Goal: Complete application form: Complete application form

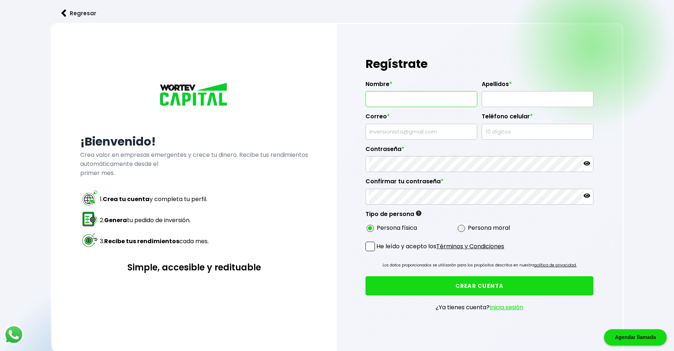
click at [399, 102] on input "text" at bounding box center [421, 99] width 105 height 15
click at [366, 276] on button "CREAR CUENTA" at bounding box center [480, 285] width 228 height 19
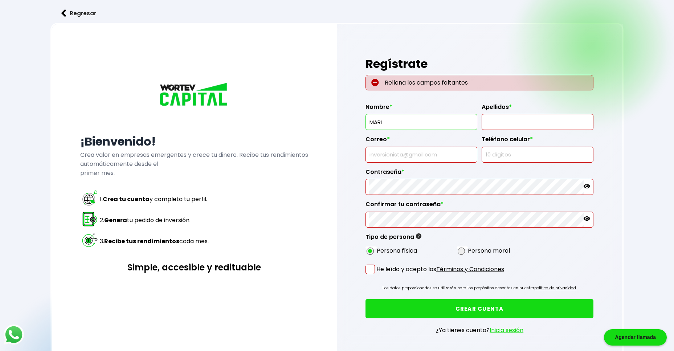
type input "MARIA DE LOURDES"
type input "GUZMAN NORIEGA"
type input "[EMAIL_ADDRESS][DOMAIN_NAME]"
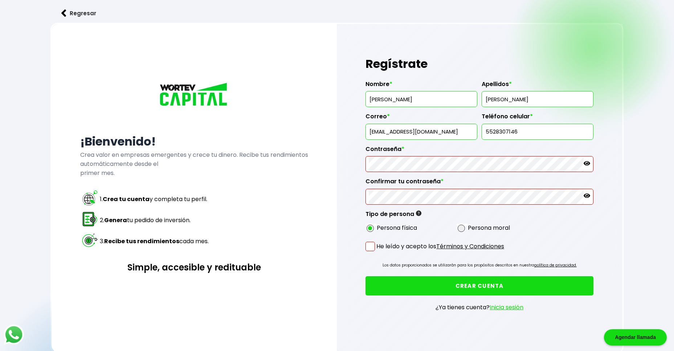
click at [527, 135] on input "5528307146" at bounding box center [537, 131] width 105 height 15
type input "5"
type input "5529447432"
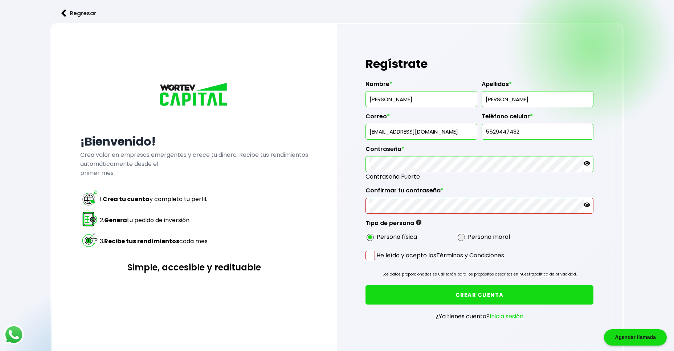
click at [585, 163] on icon at bounding box center [587, 163] width 7 height 4
click at [587, 207] on icon at bounding box center [587, 205] width 7 height 4
drag, startPoint x: 586, startPoint y: 166, endPoint x: 608, endPoint y: 177, distance: 24.4
click at [587, 166] on icon at bounding box center [587, 163] width 7 height 7
click at [585, 206] on icon at bounding box center [587, 204] width 7 height 5
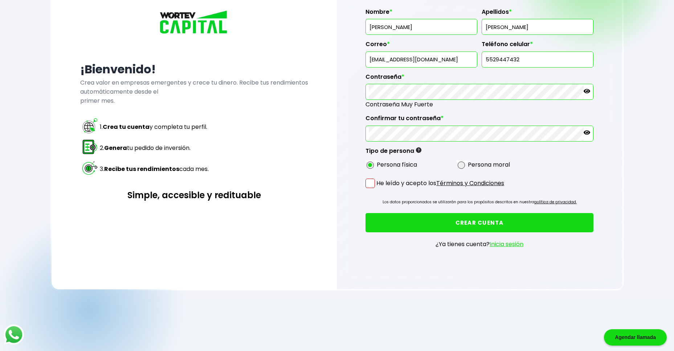
scroll to position [73, 0]
click at [373, 178] on span at bounding box center [370, 182] width 9 height 9
click at [378, 189] on input "He leído y acepto los Términos y Condiciones" at bounding box center [378, 189] width 0 height 0
click at [457, 223] on button "CREAR CUENTA" at bounding box center [480, 222] width 228 height 19
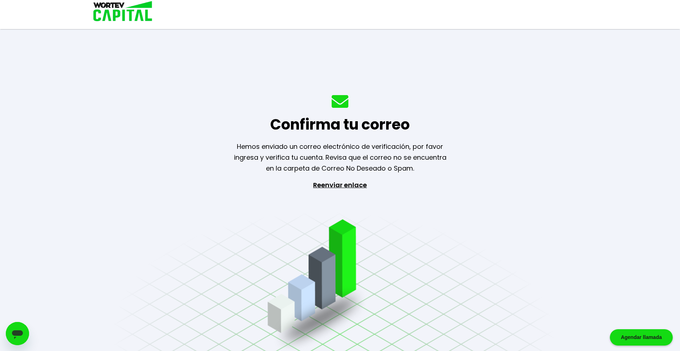
click at [280, 222] on div "Confirma tu correo Hemos enviado un correo electrónico de verificación, por fav…" at bounding box center [340, 175] width 680 height 351
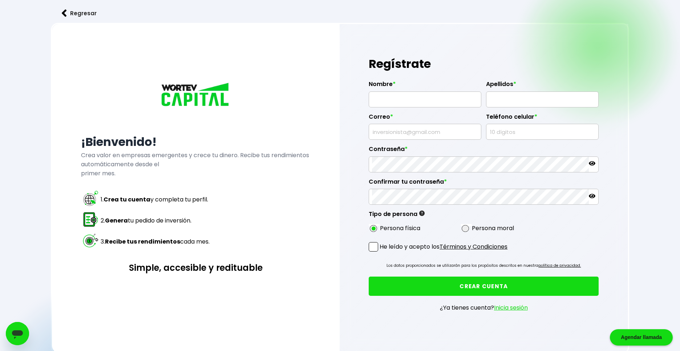
radio input "true"
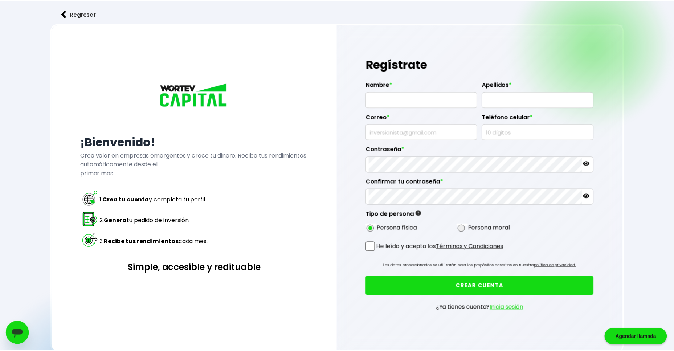
scroll to position [73, 0]
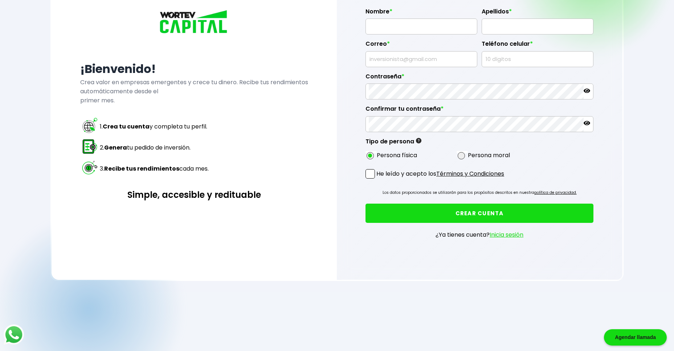
click at [515, 234] on link "Inicia sesión" at bounding box center [507, 235] width 34 height 8
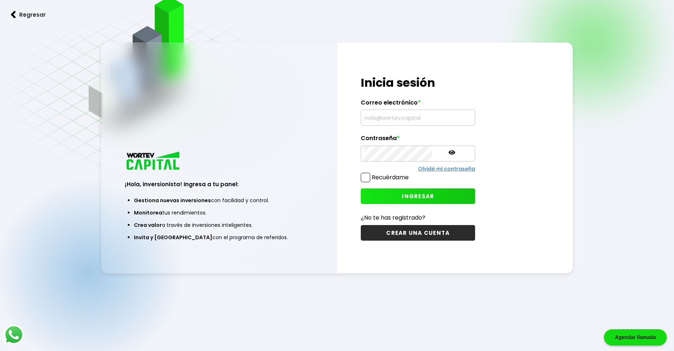
scroll to position [36, 0]
click at [426, 114] on input "text" at bounding box center [418, 117] width 108 height 15
type input "[EMAIL_ADDRESS][DOMAIN_NAME]"
click at [449, 151] on icon at bounding box center [452, 152] width 7 height 7
click at [373, 202] on button "INGRESAR" at bounding box center [418, 197] width 114 height 16
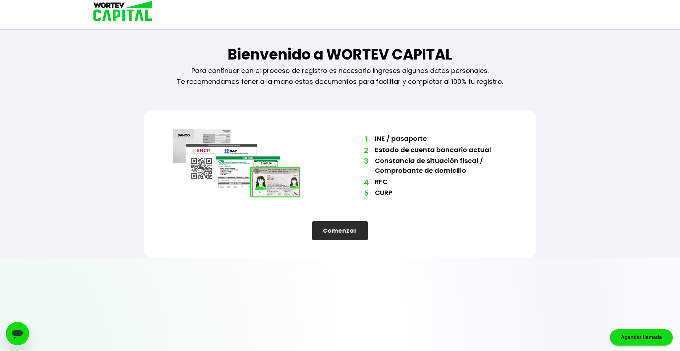
click at [353, 227] on button "Comenzar" at bounding box center [340, 230] width 56 height 19
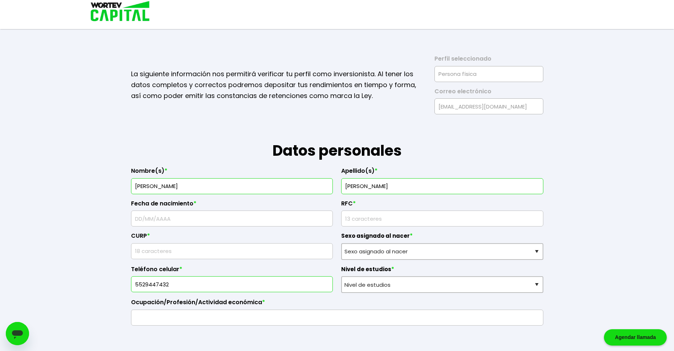
click at [289, 222] on input "text" at bounding box center [232, 218] width 196 height 15
type input "04/05/2002"
click at [262, 249] on input "text" at bounding box center [232, 251] width 196 height 15
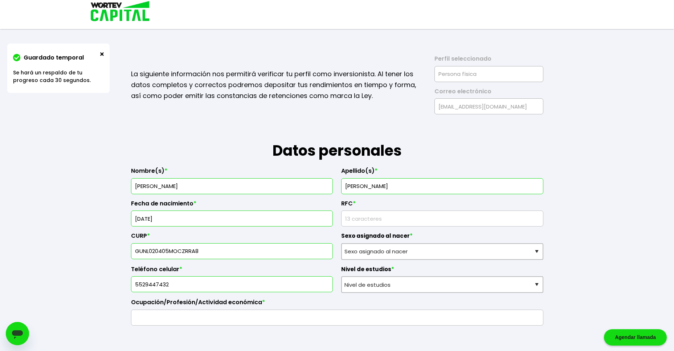
type input "GUNL020405MOCZRRA8"
click at [247, 315] on input "text" at bounding box center [337, 317] width 406 height 15
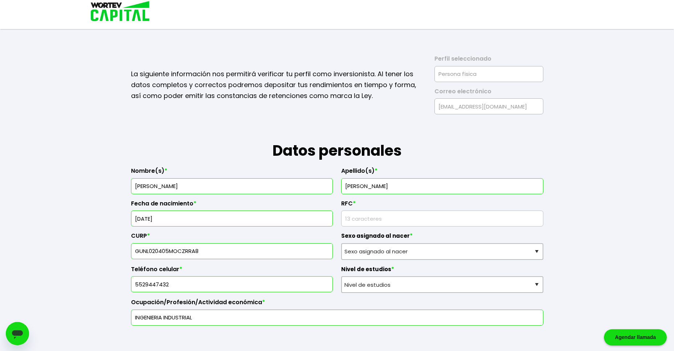
type input "INGENIERIA INDUSTRIAL"
click at [390, 215] on input "rfc" at bounding box center [443, 218] width 196 height 15
type input "GUNL020405"
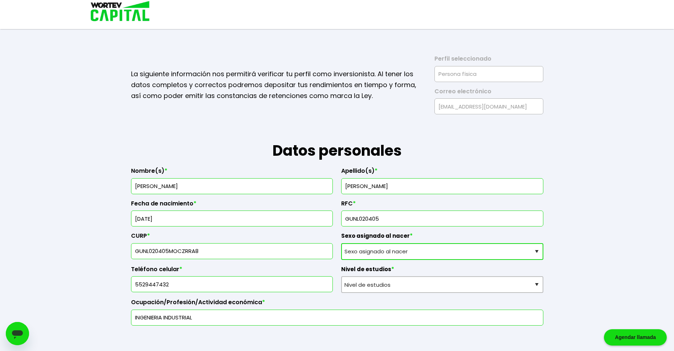
click at [401, 249] on div "Sexo asignado al nacer * Sexo asignado al nacer Hombre Mujer Prefiero no contes…" at bounding box center [442, 243] width 202 height 33
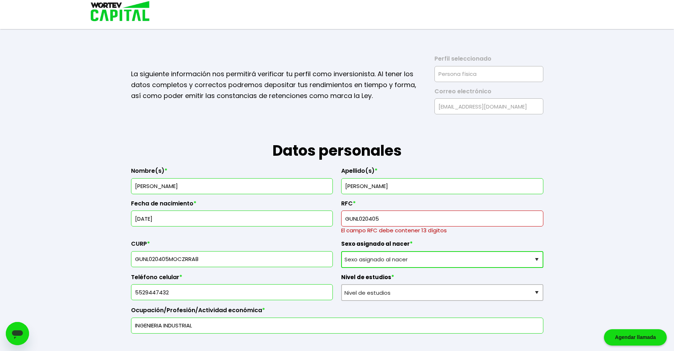
select select "Mujer"
click at [341, 251] on select "Sexo asignado al nacer Hombre Mujer Prefiero no contestar" at bounding box center [442, 259] width 202 height 17
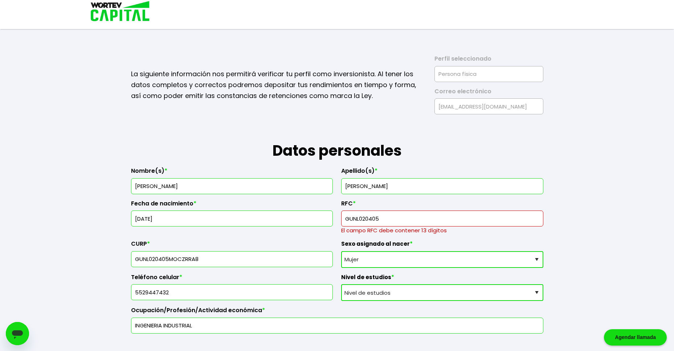
click at [451, 292] on select "Nivel de estudios Primaria Secundaria Bachillerato Licenciatura Posgrado" at bounding box center [442, 292] width 202 height 17
select select "Licenciatura"
click at [341, 284] on select "Nivel de estudios Primaria Secundaria Bachillerato Licenciatura Posgrado" at bounding box center [442, 292] width 202 height 17
click at [496, 215] on input "rfc" at bounding box center [443, 218] width 196 height 15
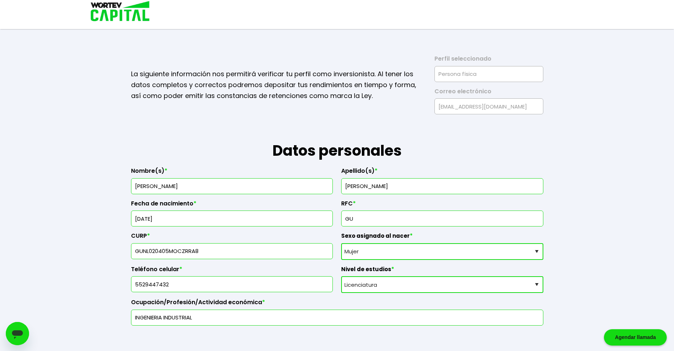
type input "G"
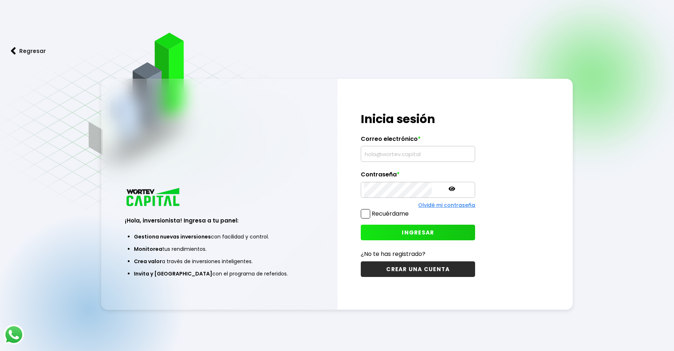
type input "[EMAIL_ADDRESS][DOMAIN_NAME]"
click at [402, 234] on span "INGRESAR" at bounding box center [418, 233] width 32 height 8
